Goal: Book appointment/travel/reservation

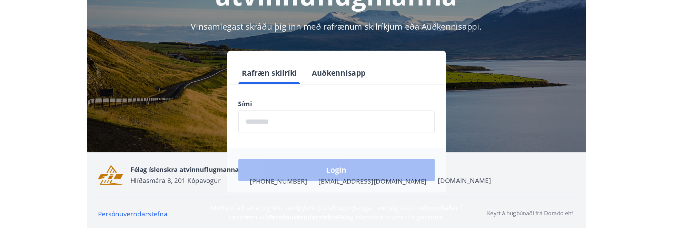
scroll to position [85, 0]
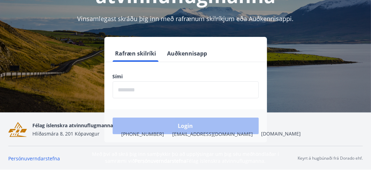
click at [181, 98] on form "Rafræn skilríki Auðkennisapp Sími ​ Login" at bounding box center [185, 93] width 163 height 97
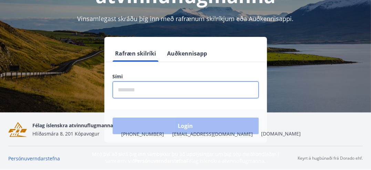
click at [181, 94] on input "phone" at bounding box center [186, 89] width 146 height 17
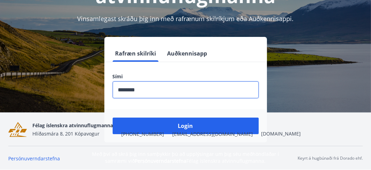
type input "********"
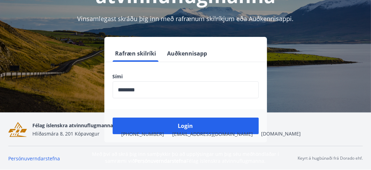
click at [187, 122] on div "Félag íslenskra atvinnuflugmanna Hlíðasmára 8, 201 Kópavogur [PHONE_NUMBER] [EM…" at bounding box center [166, 129] width 269 height 17
click at [186, 123] on div "Félag íslenskra atvinnuflugmanna Hlíðasmára 8, 201 Kópavogur [PHONE_NUMBER] [EM…" at bounding box center [166, 129] width 269 height 17
click at [191, 126] on div "Félag íslenskra atvinnuflugmanna Hlíðasmára 8, 201 Kópavogur [PHONE_NUMBER] [EM…" at bounding box center [166, 129] width 269 height 17
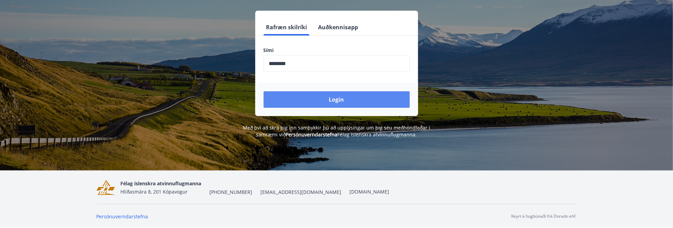
click at [338, 97] on button "Login" at bounding box center [336, 99] width 146 height 17
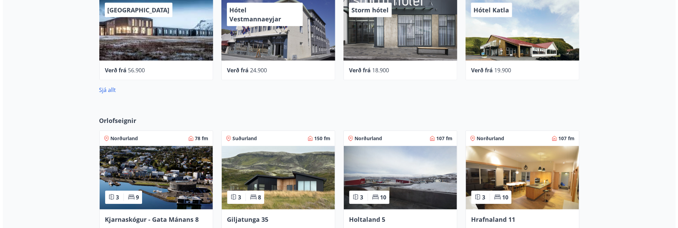
scroll to position [276, 0]
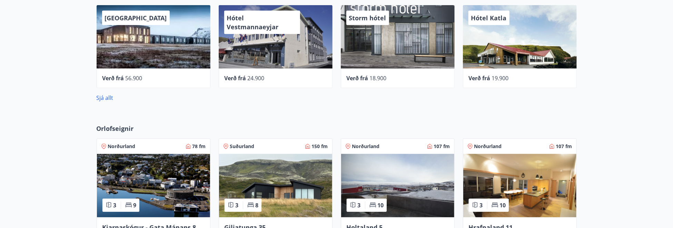
click at [143, 38] on div "UMI Hotel" at bounding box center [154, 36] width 114 height 63
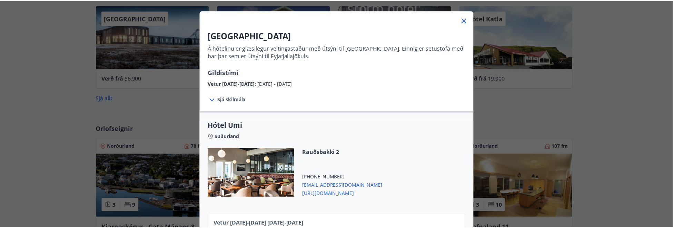
scroll to position [0, 0]
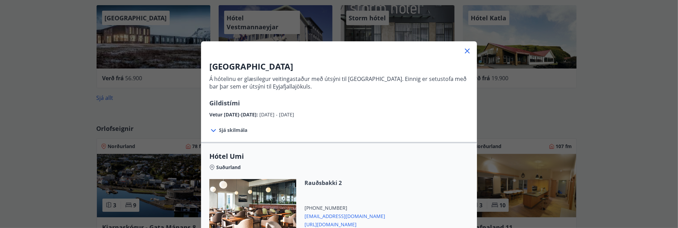
click at [466, 52] on icon at bounding box center [467, 51] width 5 height 5
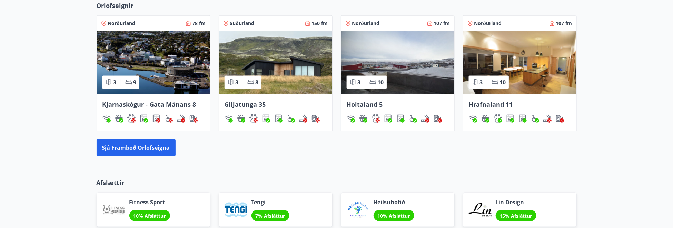
scroll to position [414, 0]
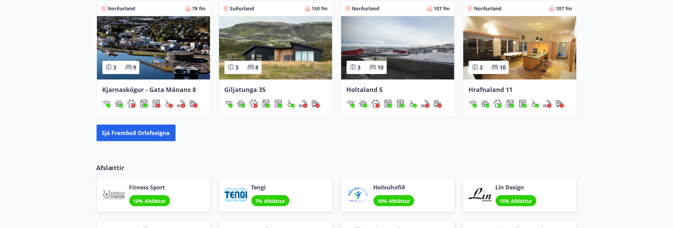
click at [287, 40] on img at bounding box center [275, 47] width 113 height 63
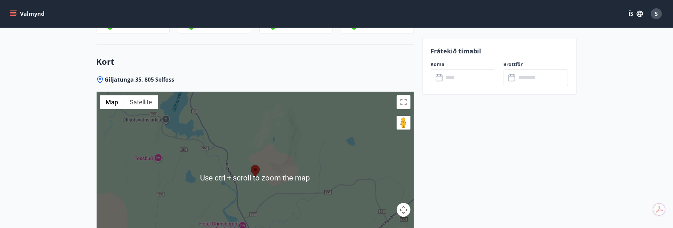
scroll to position [1104, 0]
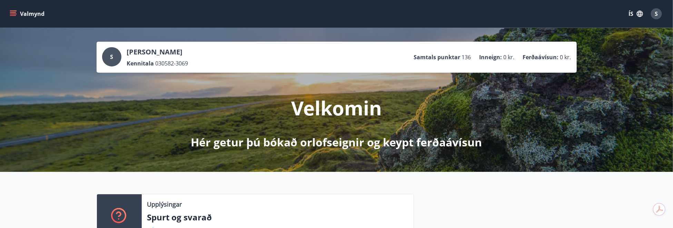
click at [13, 11] on icon "menu" at bounding box center [13, 13] width 7 height 7
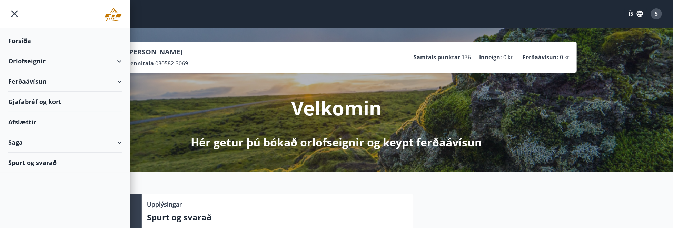
click at [118, 60] on div "Orlofseignir" at bounding box center [64, 61] width 113 height 20
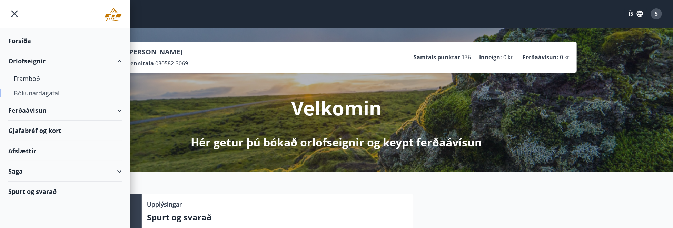
click at [39, 94] on div "Bókunardagatal" at bounding box center [65, 93] width 102 height 14
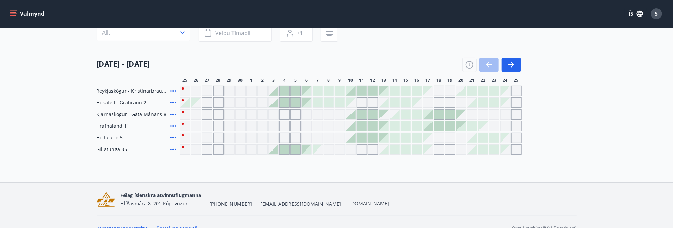
scroll to position [75, 0]
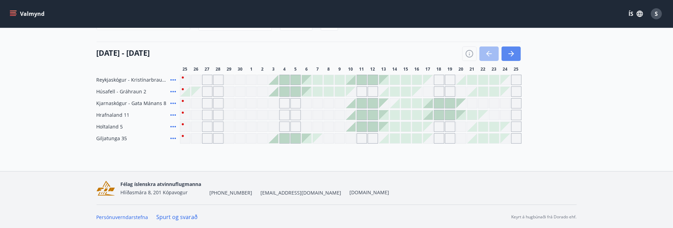
click at [513, 51] on icon "button" at bounding box center [511, 54] width 8 height 8
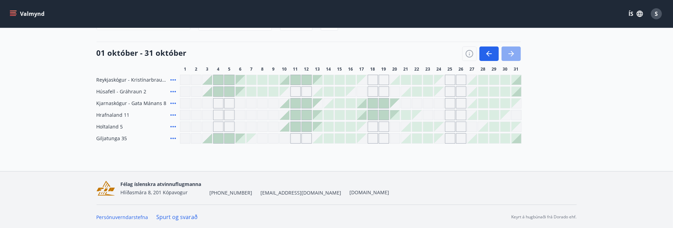
click at [510, 53] on icon "button" at bounding box center [511, 53] width 6 height 1
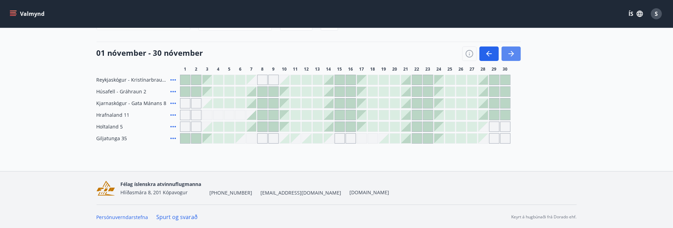
click at [512, 52] on icon "button" at bounding box center [511, 54] width 8 height 8
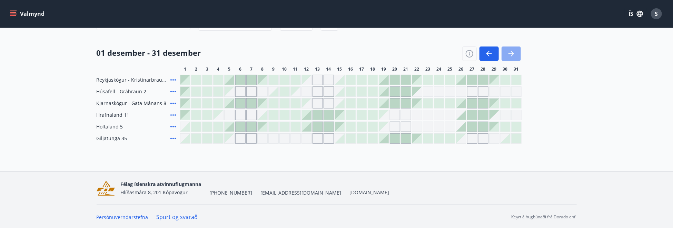
click at [512, 51] on icon "button" at bounding box center [511, 54] width 8 height 8
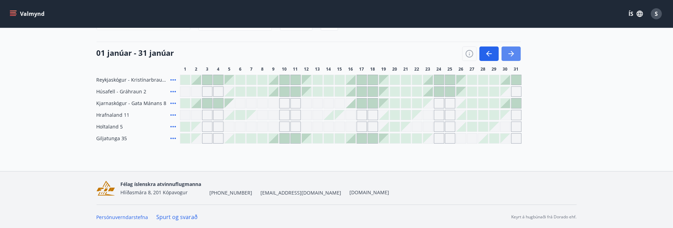
click at [513, 54] on icon "button" at bounding box center [511, 54] width 8 height 8
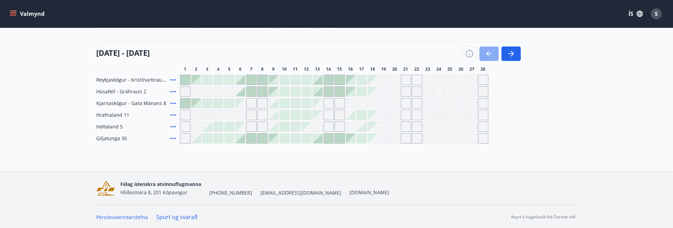
click at [490, 54] on icon "button" at bounding box center [489, 54] width 8 height 8
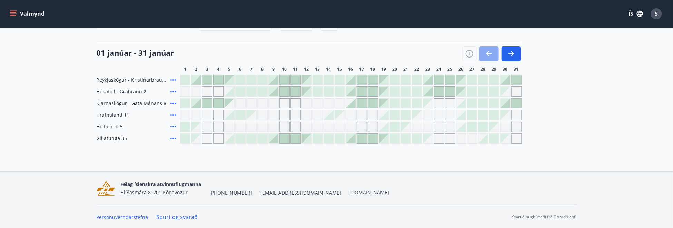
click at [490, 54] on icon "button" at bounding box center [489, 54] width 8 height 8
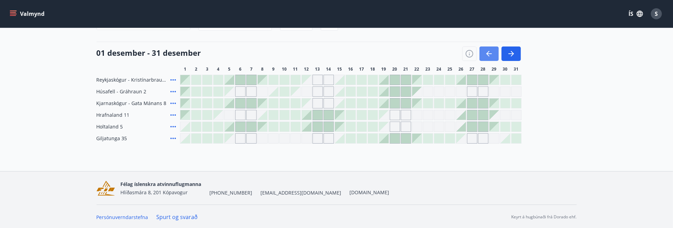
click at [490, 54] on icon "button" at bounding box center [489, 54] width 8 height 8
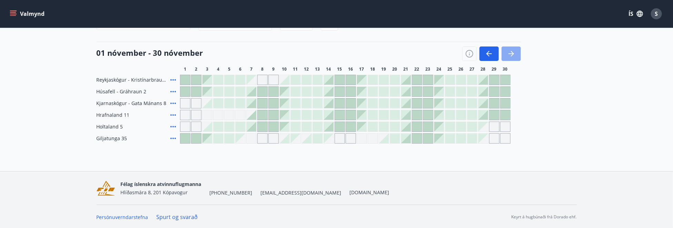
click at [508, 52] on icon "button" at bounding box center [511, 54] width 8 height 8
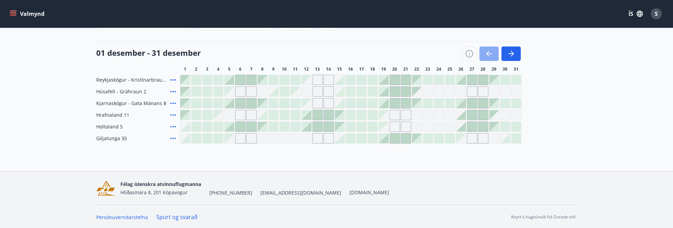
click at [491, 50] on icon "button" at bounding box center [489, 54] width 8 height 8
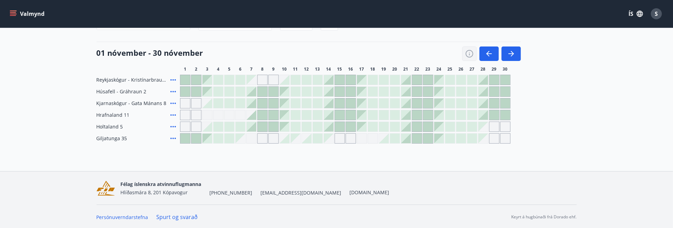
click at [472, 51] on icon "button" at bounding box center [470, 54] width 8 height 8
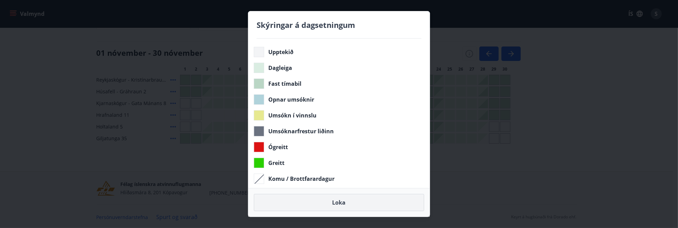
click at [360, 198] on button "Loka" at bounding box center [339, 202] width 170 height 17
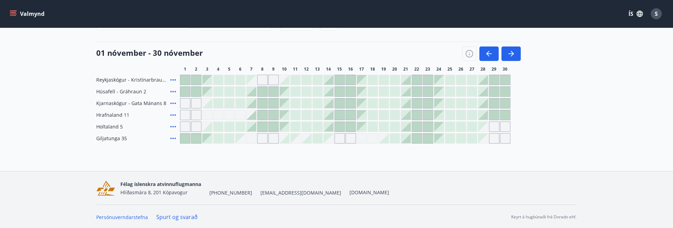
click at [174, 137] on icon at bounding box center [173, 138] width 8 height 8
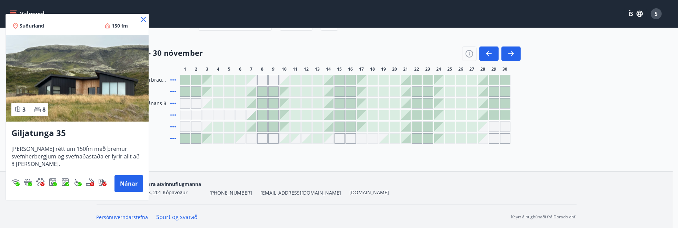
click at [145, 18] on icon at bounding box center [143, 19] width 5 height 5
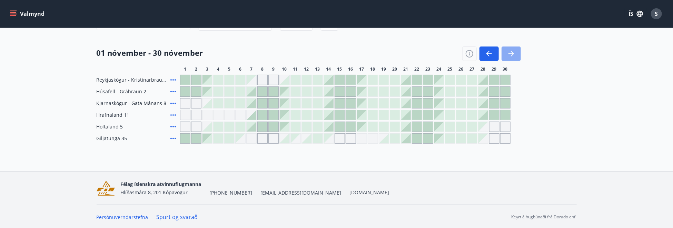
click at [510, 56] on icon "button" at bounding box center [511, 54] width 8 height 8
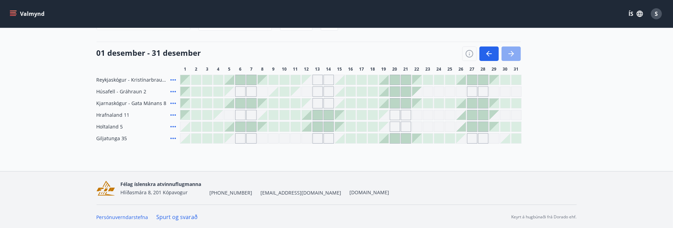
click at [510, 56] on icon "button" at bounding box center [511, 54] width 8 height 8
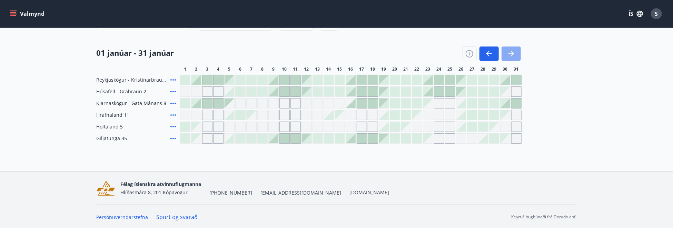
click at [510, 54] on icon "button" at bounding box center [511, 54] width 8 height 8
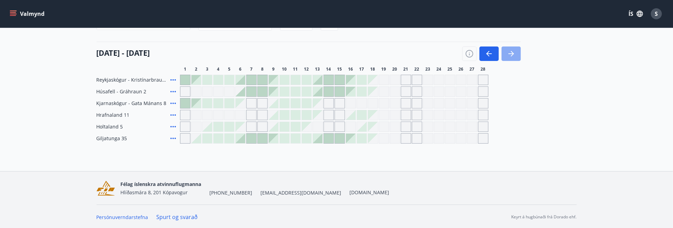
click at [510, 54] on icon "button" at bounding box center [511, 54] width 8 height 8
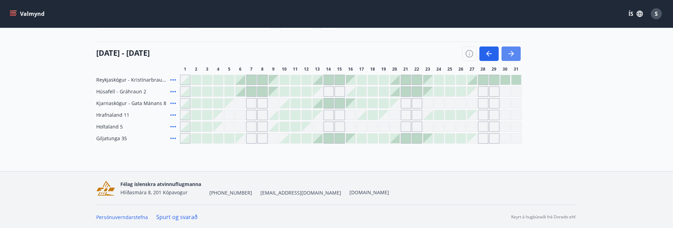
click at [510, 54] on icon "button" at bounding box center [511, 54] width 8 height 8
